Goal: Transaction & Acquisition: Purchase product/service

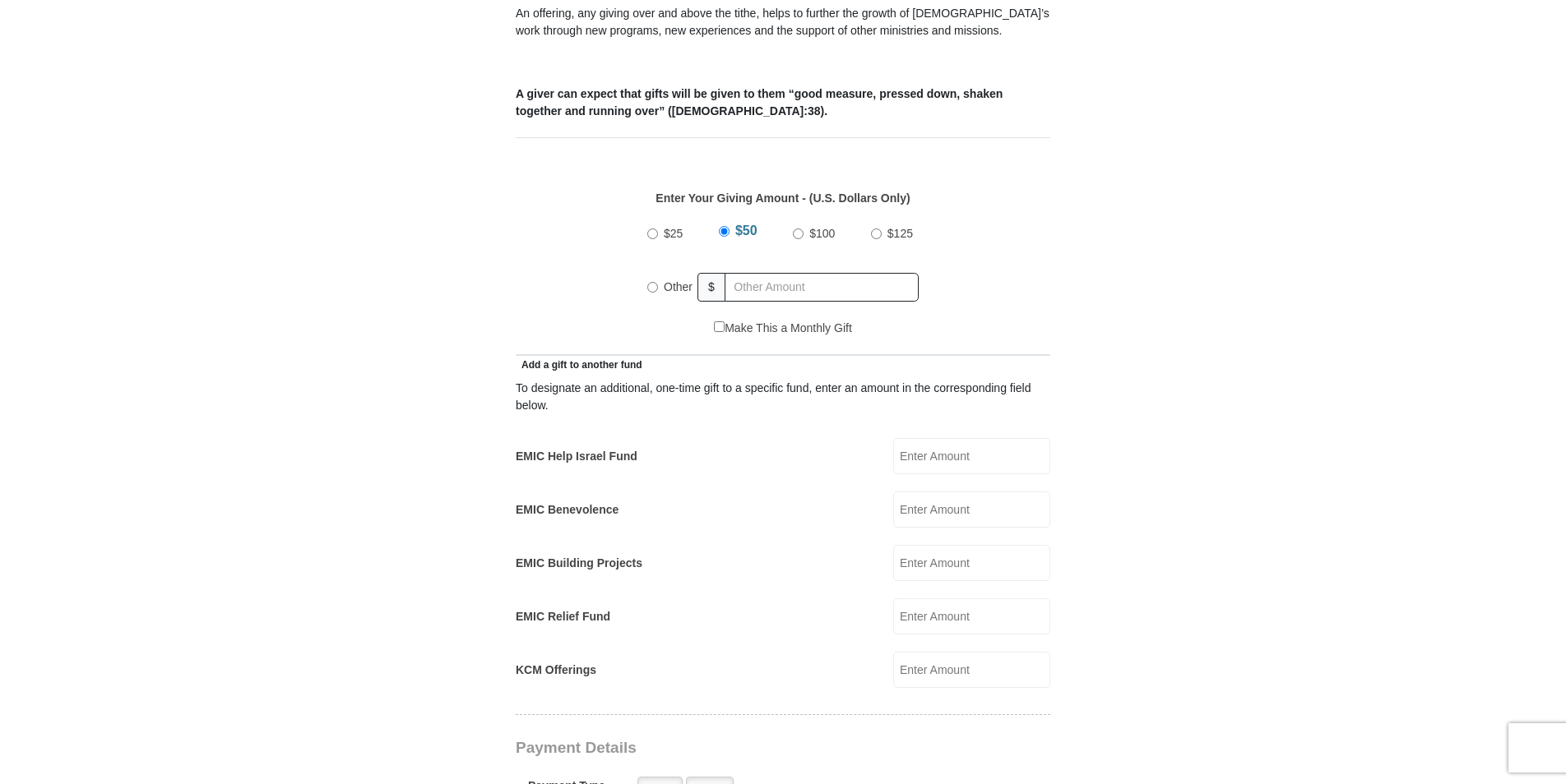
scroll to position [580, 0]
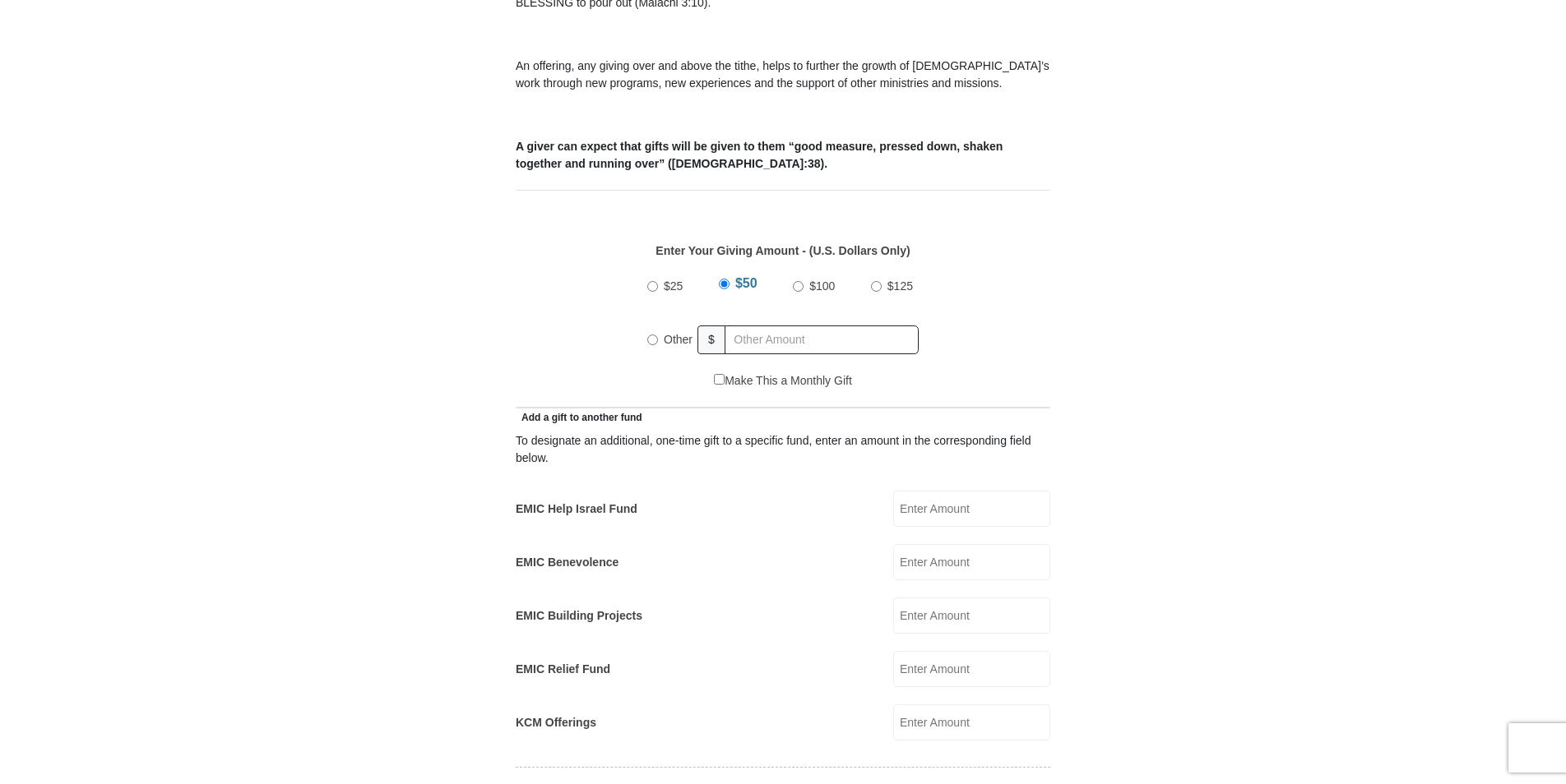
click at [654, 335] on input "Other" at bounding box center [652, 340] width 11 height 11
radio input "true"
click at [655, 332] on input "Other" at bounding box center [652, 337] width 11 height 11
click at [762, 325] on input "text" at bounding box center [825, 340] width 189 height 29
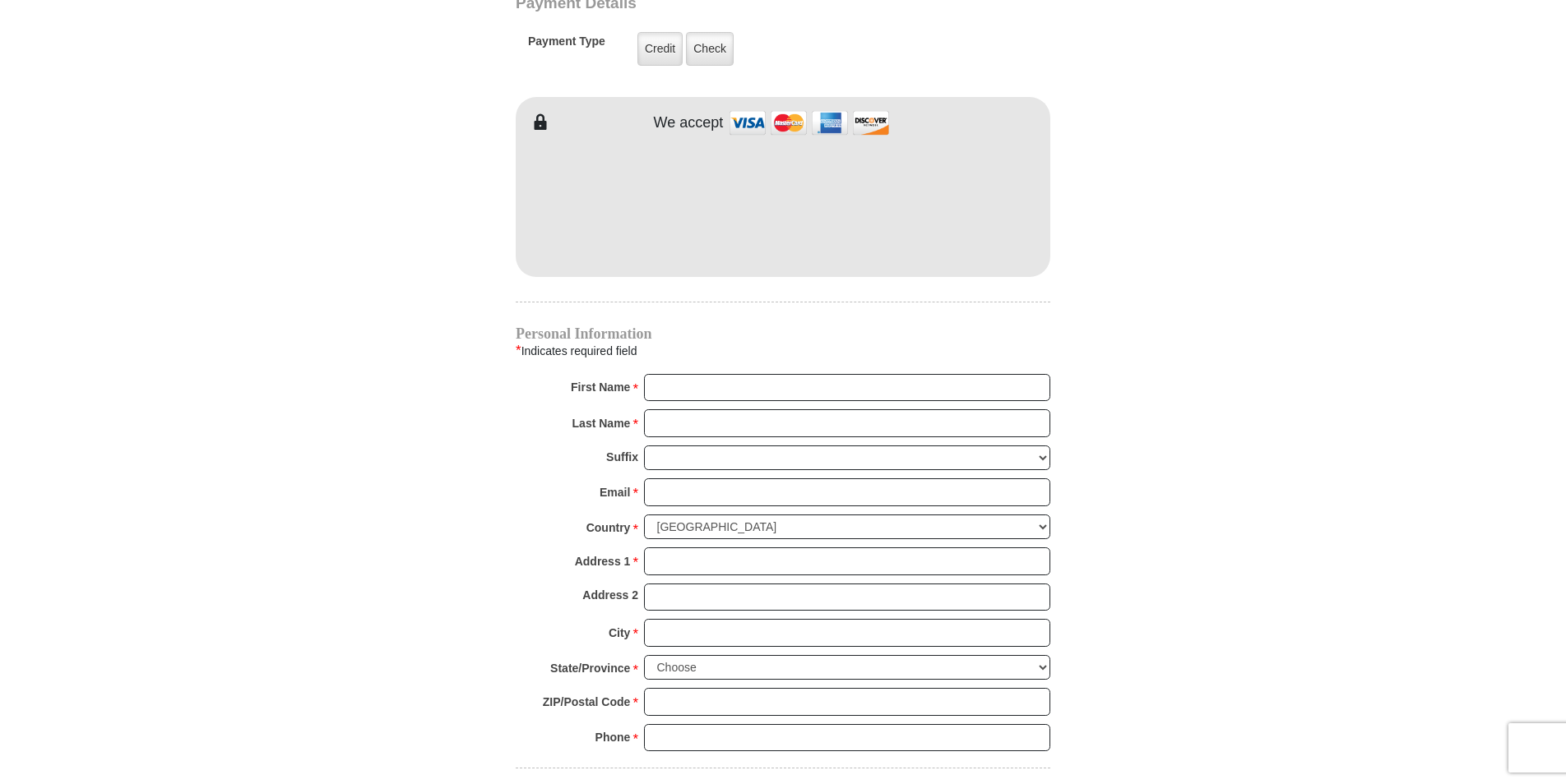
scroll to position [1288, 0]
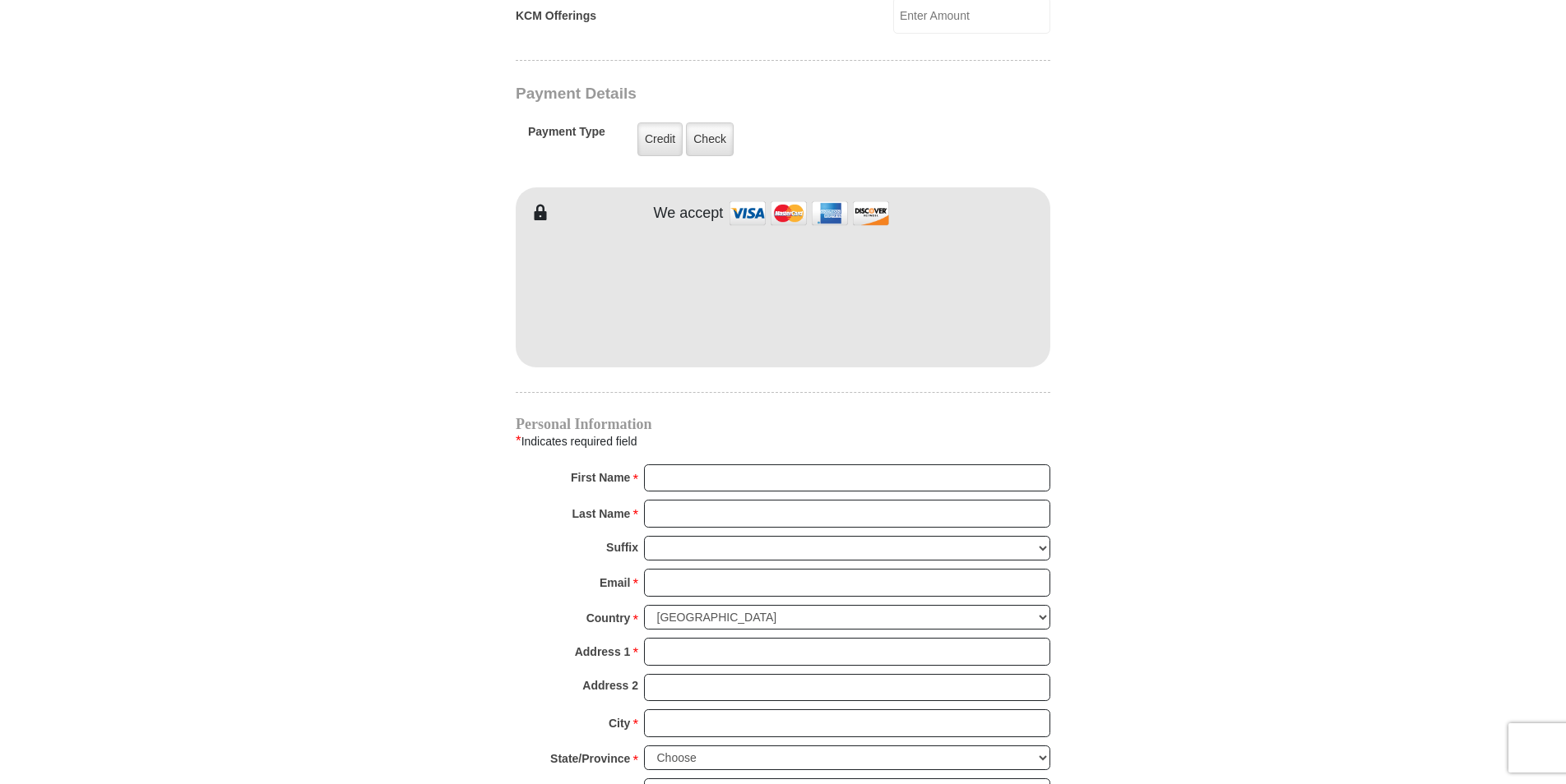
type input "86"
click at [680, 464] on input "First Name *" at bounding box center [847, 478] width 406 height 28
type input "Brenda"
type input "15"
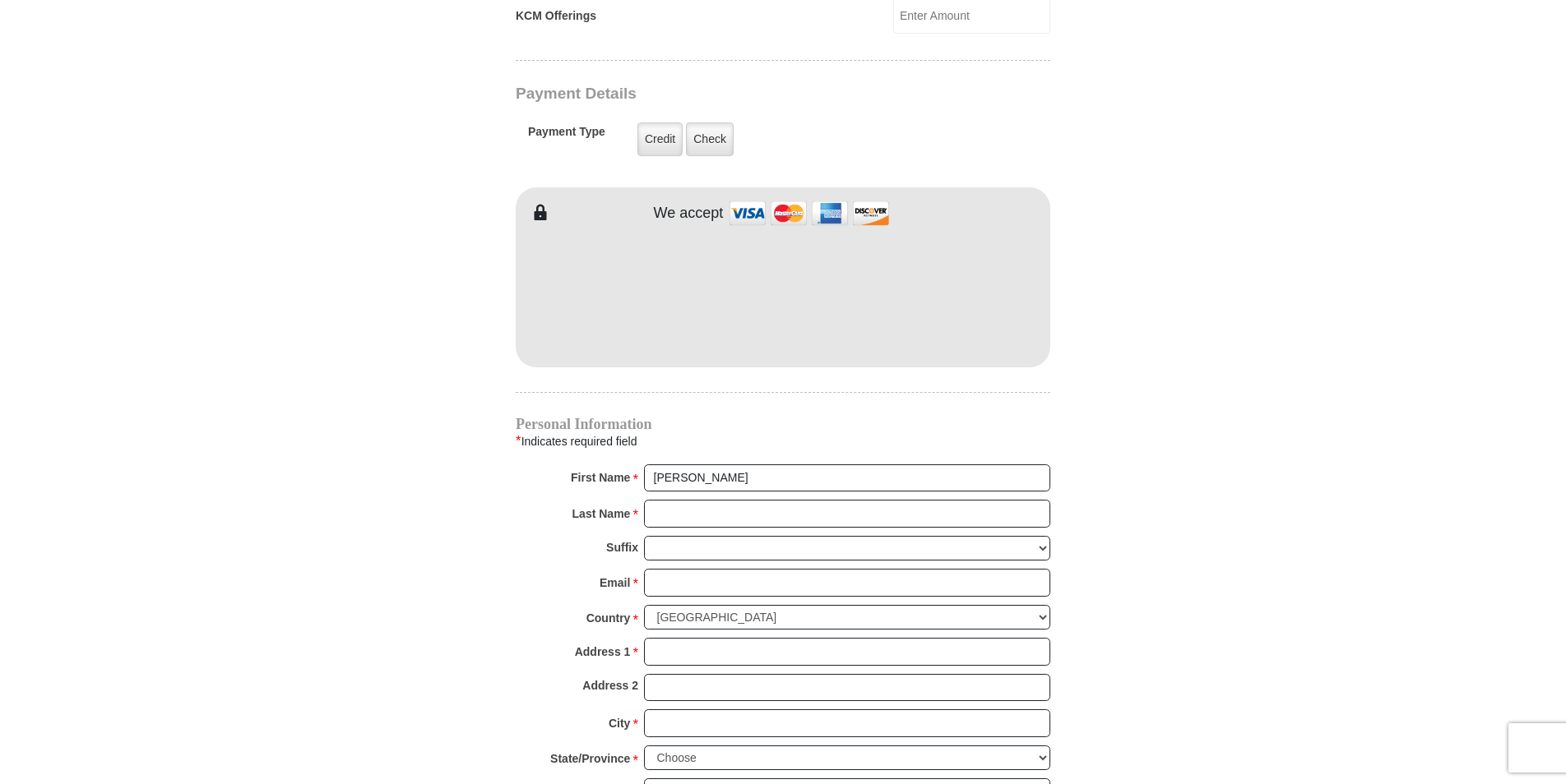
type input "30"
type input "Smith"
type input "bgsmith08@yahoo.com"
type input "1571 Lewis St NE"
type input "Lot 1"
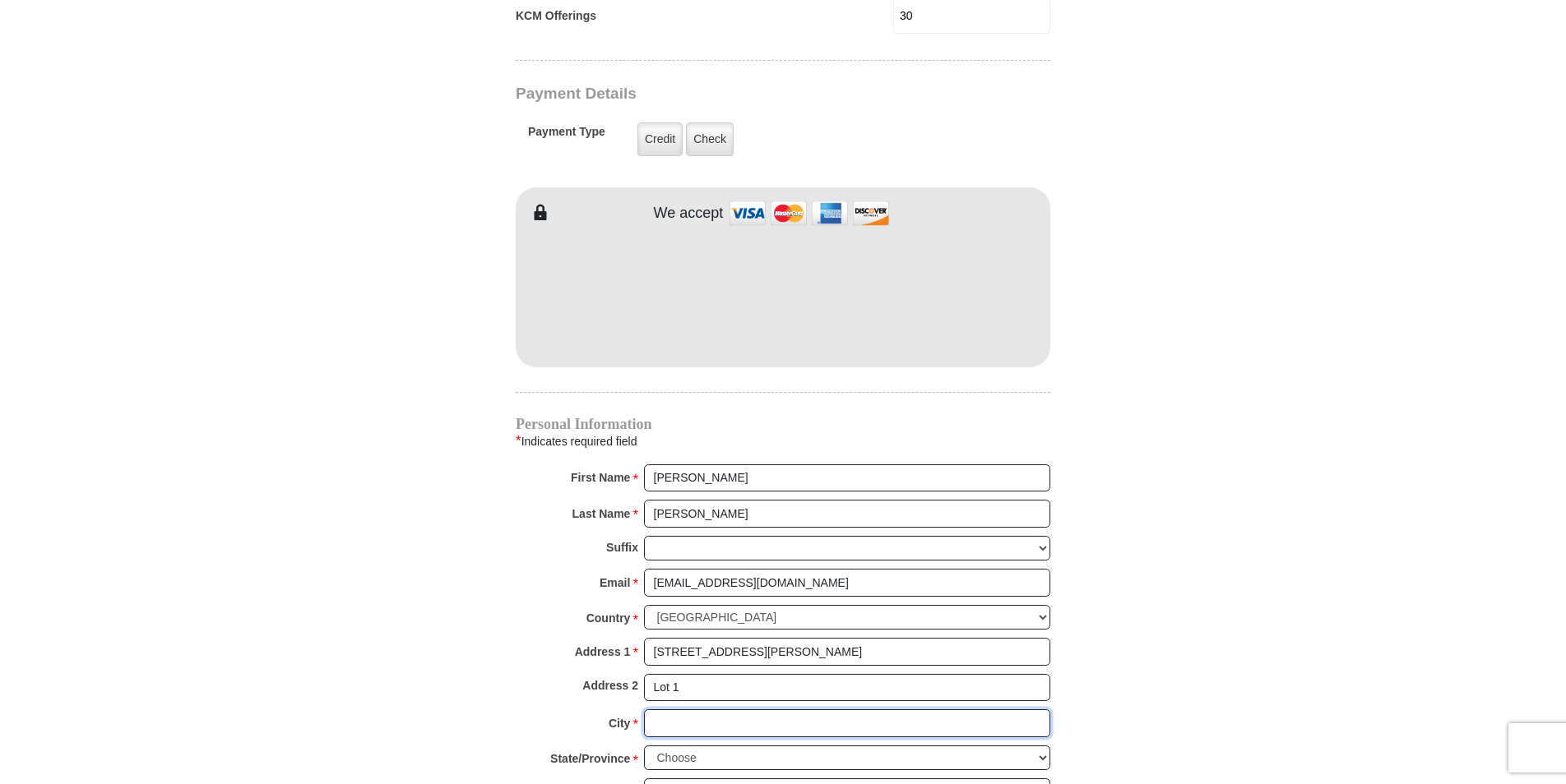
type input "Cleveland"
select select "TN"
type input "37311"
type input "4237901972"
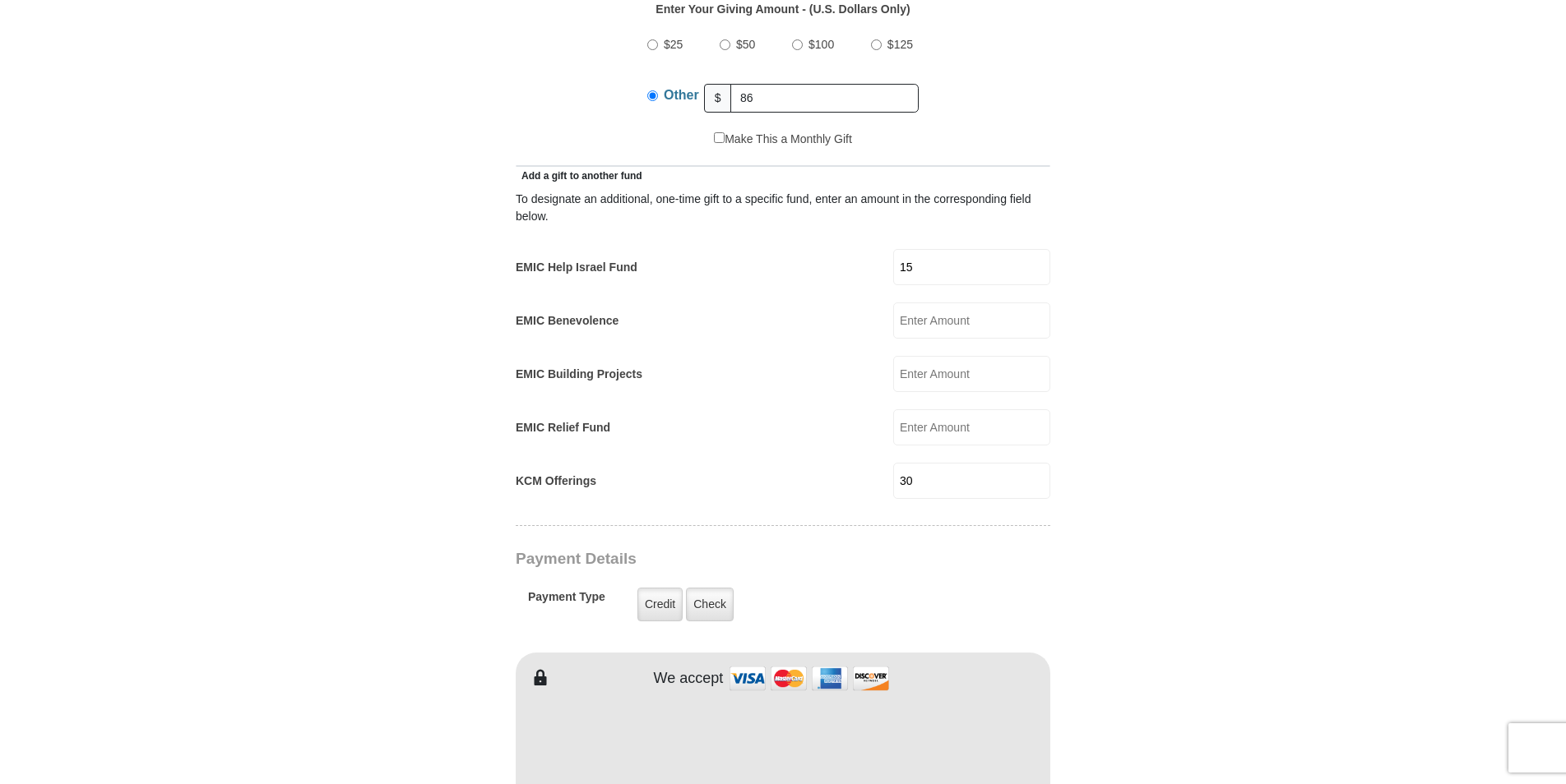
scroll to position [800, 0]
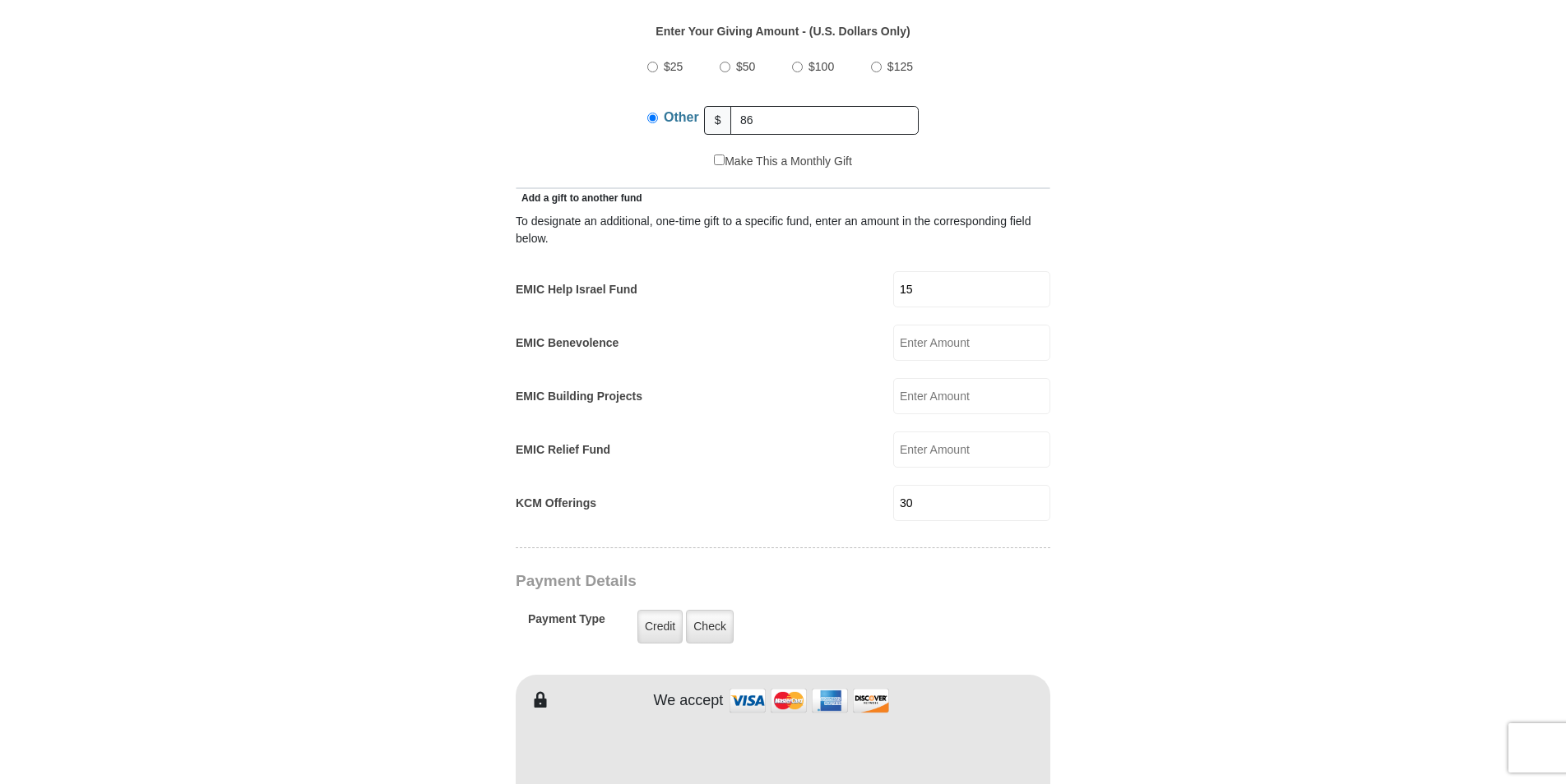
click at [941, 272] on input "15" at bounding box center [972, 289] width 157 height 36
type input "1"
drag, startPoint x: 949, startPoint y: 473, endPoint x: 944, endPoint y: 481, distance: 9.4
click at [944, 485] on input "30" at bounding box center [972, 504] width 157 height 36
type input "3"
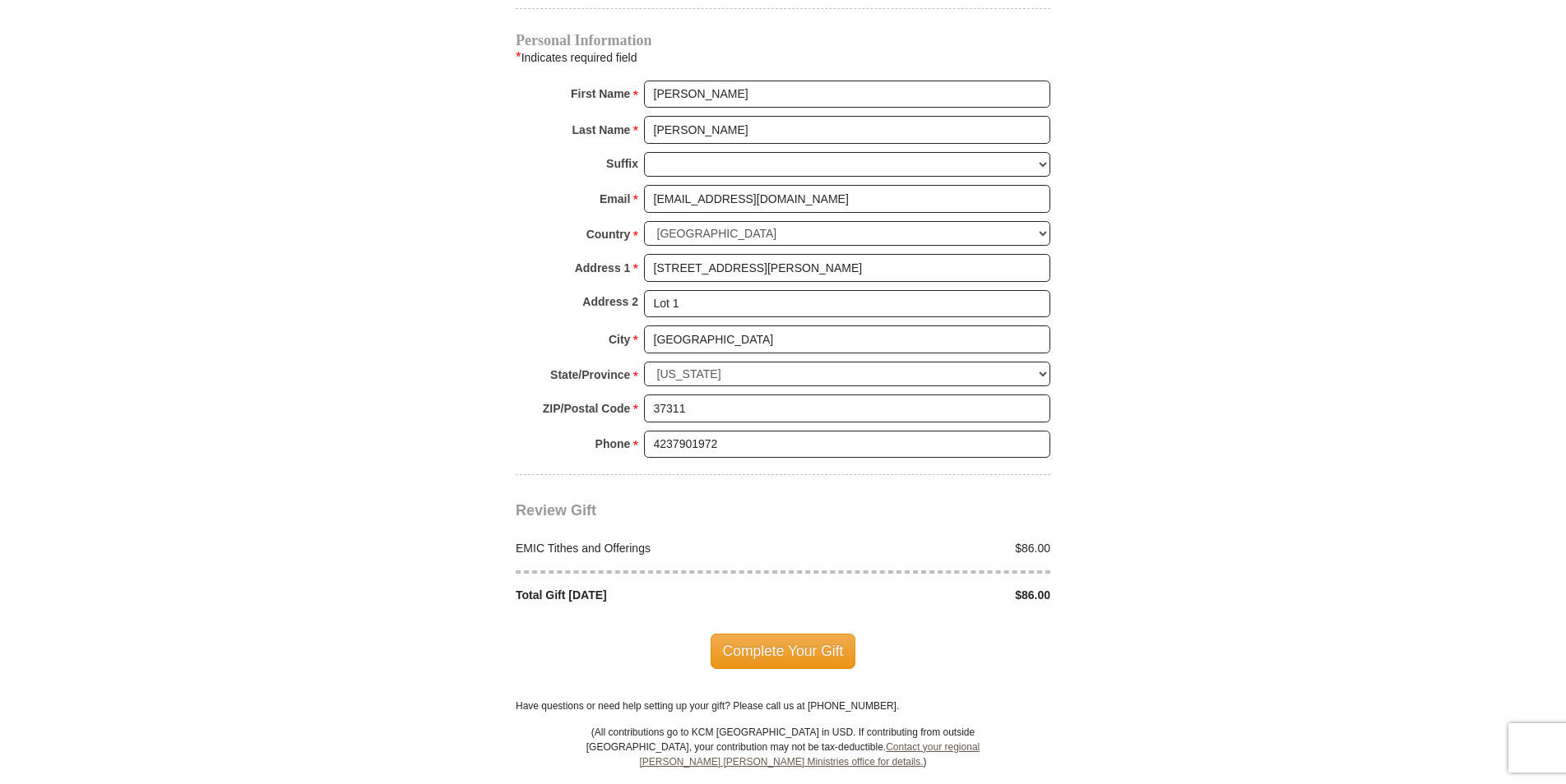
scroll to position [1674, 0]
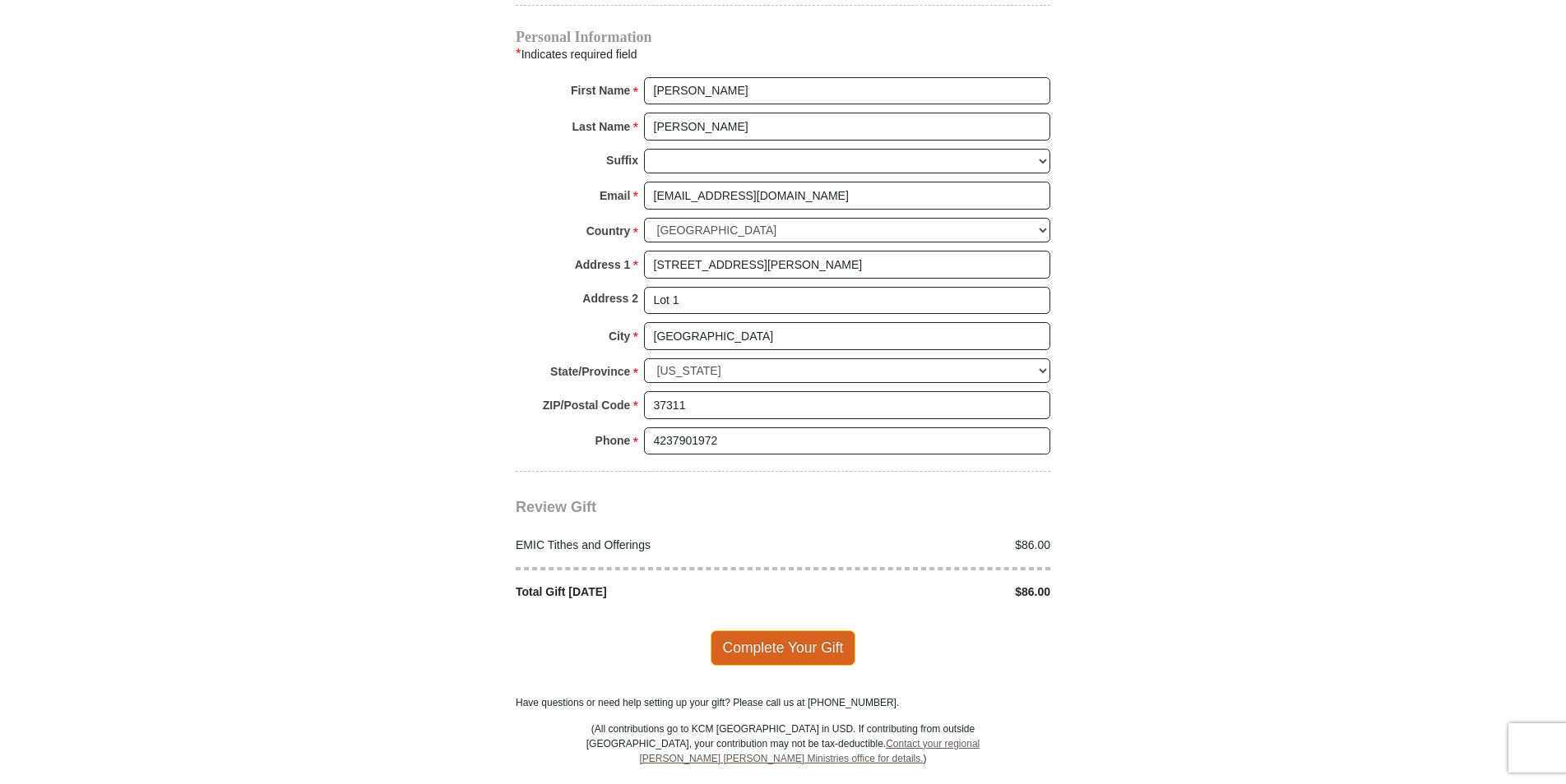
click at [783, 631] on span "Complete Your Gift" at bounding box center [783, 648] width 146 height 34
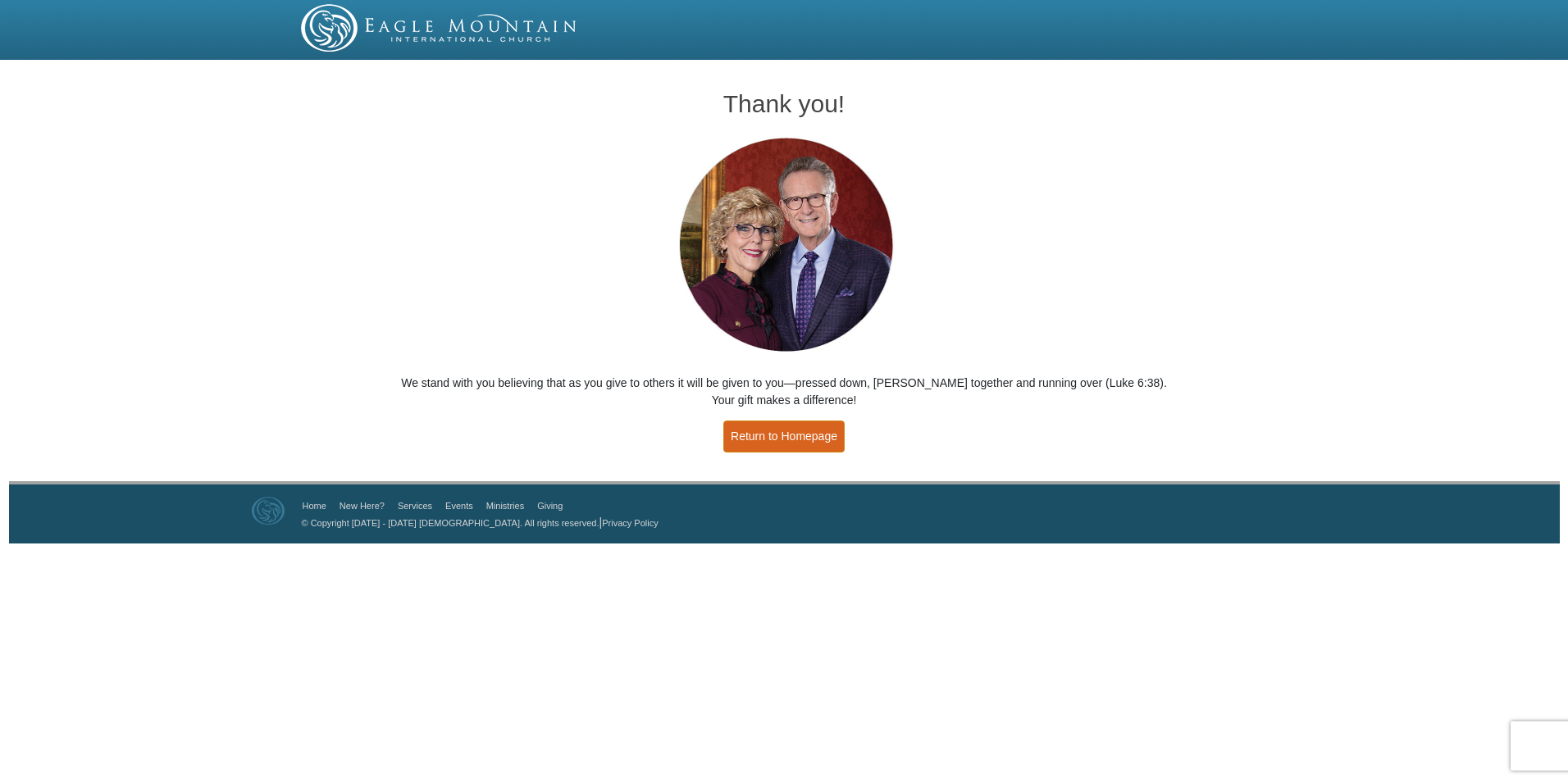
click at [811, 441] on link "Return to Homepage" at bounding box center [784, 436] width 121 height 32
